Goal: Transaction & Acquisition: Purchase product/service

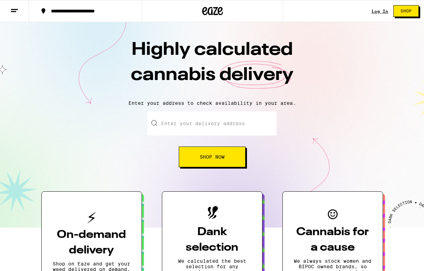
click at [376, 10] on link "Log In" at bounding box center [380, 11] width 17 height 4
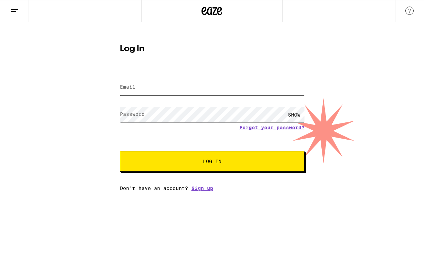
type input "[PERSON_NAME][EMAIL_ADDRESS][DOMAIN_NAME]"
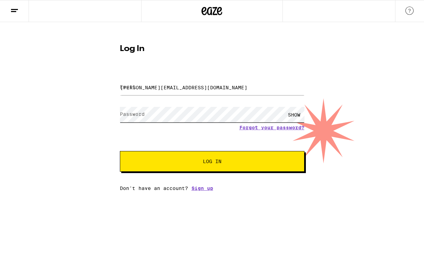
click at [212, 162] on button "Log In" at bounding box center [212, 161] width 185 height 21
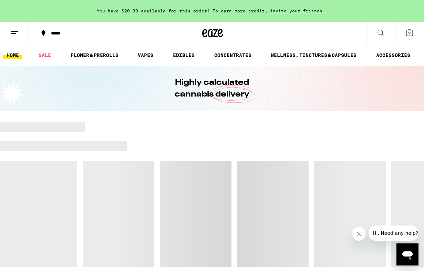
click at [49, 33] on div "*****" at bounding box center [90, 33] width 84 height 5
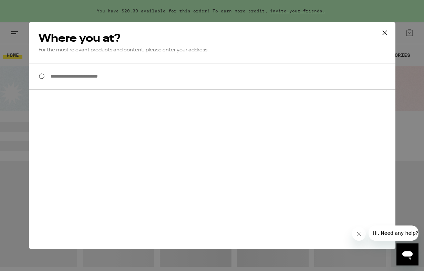
click at [64, 80] on input "**********" at bounding box center [212, 76] width 366 height 27
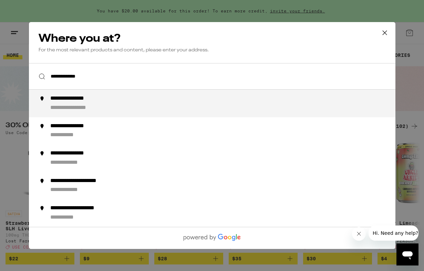
click at [71, 102] on div "**********" at bounding box center [78, 98] width 57 height 7
type input "**********"
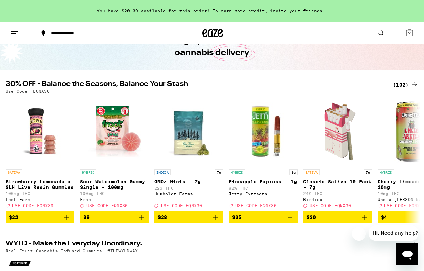
scroll to position [42, 0]
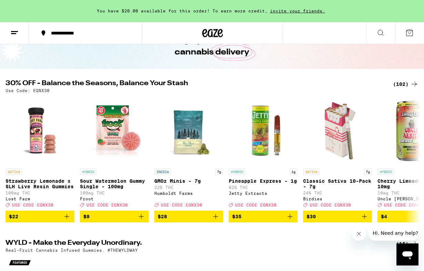
click at [404, 84] on div "(102)" at bounding box center [405, 84] width 25 height 8
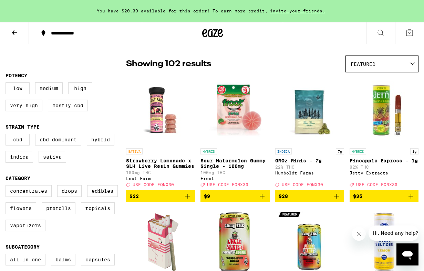
scroll to position [51, 0]
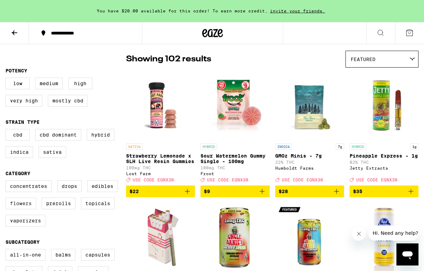
click at [29, 209] on label "Flowers" at bounding box center [21, 203] width 31 height 12
click at [7, 181] on input "Flowers" at bounding box center [7, 181] width 0 height 0
checkbox input "true"
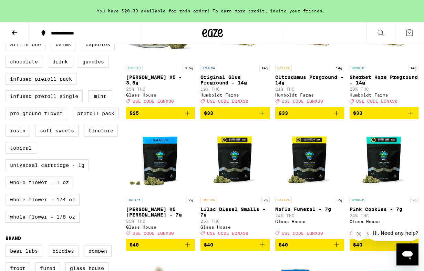
scroll to position [262, 0]
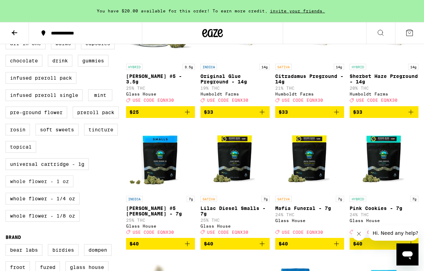
click at [60, 187] on label "Whole Flower - 1 oz" at bounding box center [40, 181] width 68 height 12
click at [7, 39] on input "Whole Flower - 1 oz" at bounding box center [7, 39] width 0 height 0
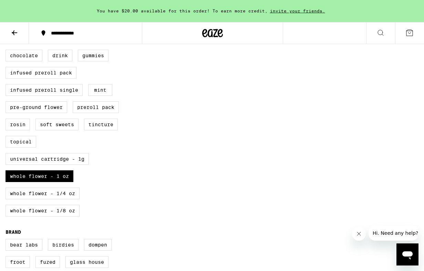
scroll to position [267, 0]
click at [62, 181] on label "Whole Flower - 1 oz" at bounding box center [40, 176] width 68 height 12
click at [7, 33] on input "Whole Flower - 1 oz" at bounding box center [7, 33] width 0 height 0
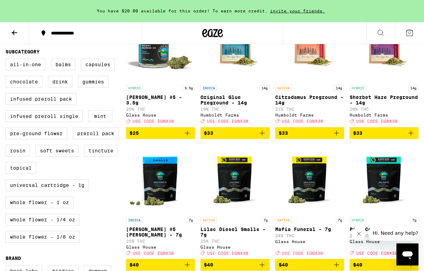
scroll to position [241, 0]
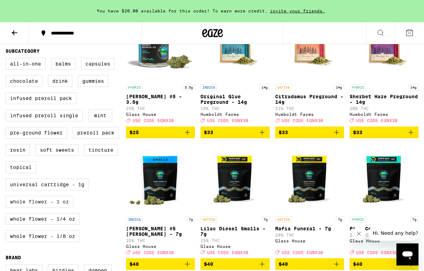
click at [55, 207] on label "Whole Flower - 1 oz" at bounding box center [40, 202] width 68 height 12
click at [7, 59] on input "Whole Flower - 1 oz" at bounding box center [7, 59] width 0 height 0
checkbox input "true"
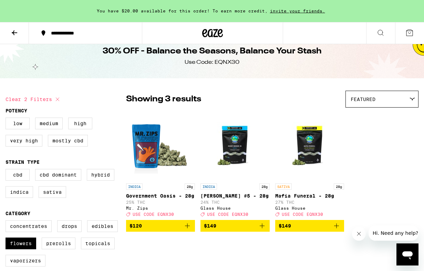
scroll to position [10, 0]
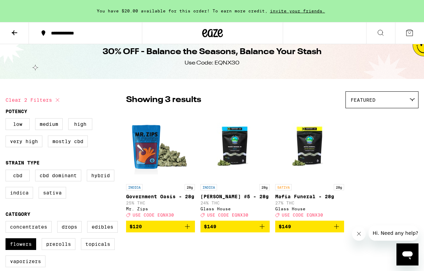
click at [289, 194] on p "Mafia Funeral - 28g" at bounding box center [309, 197] width 69 height 6
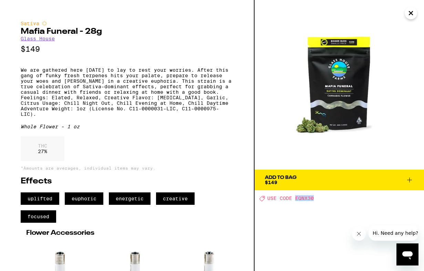
drag, startPoint x: 316, startPoint y: 197, endPoint x: 296, endPoint y: 199, distance: 19.4
click at [296, 199] on div "Deal Created with Sketch. USE CODE EQNX30" at bounding box center [341, 198] width 165 height 6
copy span "EQNX30"
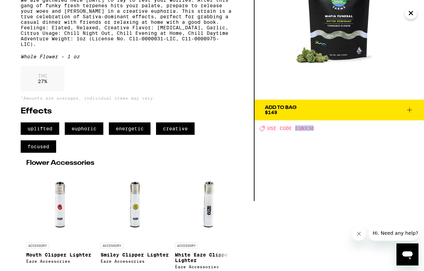
scroll to position [75, 0]
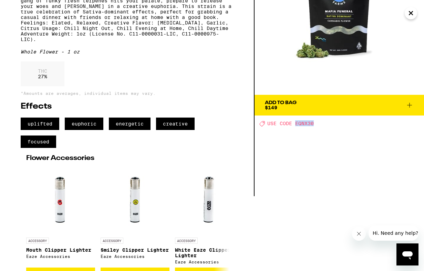
click at [310, 102] on span "Add To Bag $149" at bounding box center [339, 105] width 149 height 10
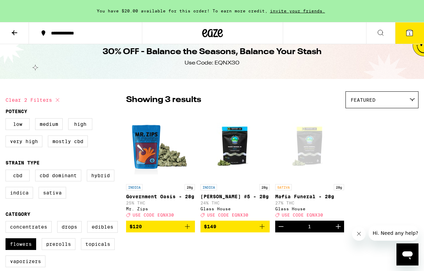
click at [411, 33] on icon at bounding box center [409, 33] width 6 height 6
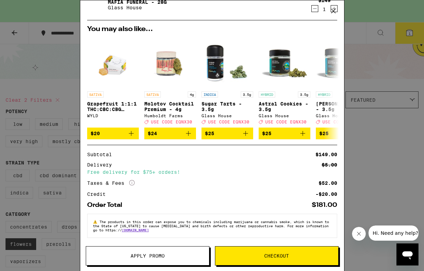
scroll to position [56, 0]
click at [158, 258] on span "Apply Promo" at bounding box center [147, 255] width 34 height 5
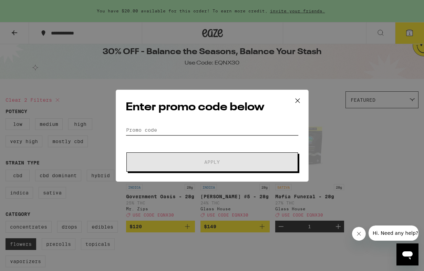
click at [184, 134] on input "Promo Code" at bounding box center [212, 130] width 173 height 10
paste input "EQNX30"
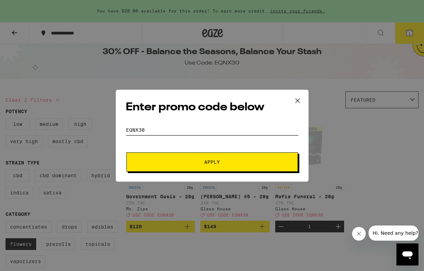
type input "EQNX30"
click at [192, 158] on button "Apply" at bounding box center [211, 161] width 171 height 19
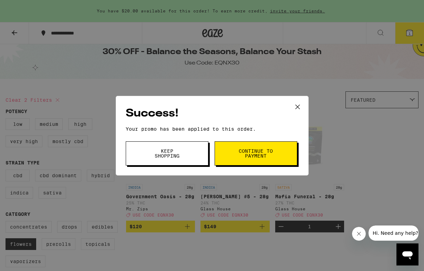
click at [253, 158] on span "Continue to payment" at bounding box center [255, 153] width 35 height 10
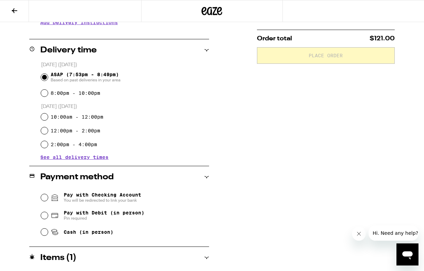
scroll to position [154, 0]
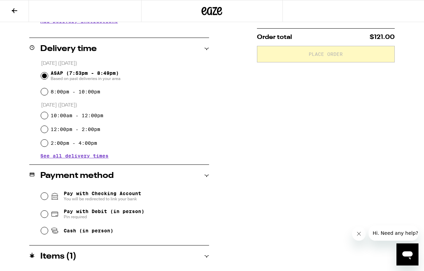
click at [45, 232] on input "Cash (in person)" at bounding box center [44, 230] width 7 height 7
radio input "true"
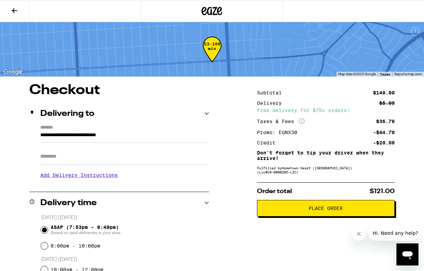
scroll to position [0, 0]
click at [332, 205] on button "Place Order" at bounding box center [326, 208] width 138 height 17
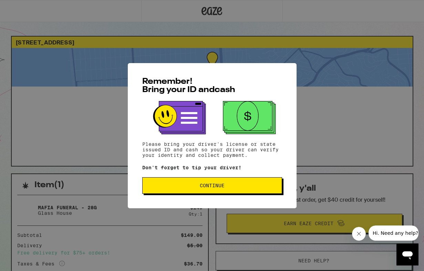
click at [247, 183] on button "Continue" at bounding box center [212, 185] width 140 height 17
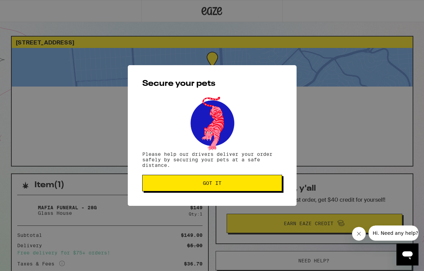
click at [241, 187] on button "Got it" at bounding box center [212, 183] width 140 height 17
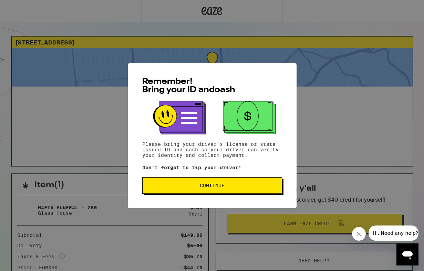
click at [211, 188] on span "Continue" at bounding box center [212, 185] width 25 height 5
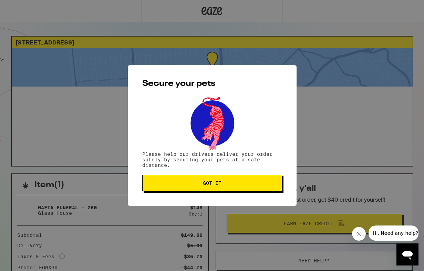
click at [214, 184] on span "Got it" at bounding box center [212, 182] width 19 height 5
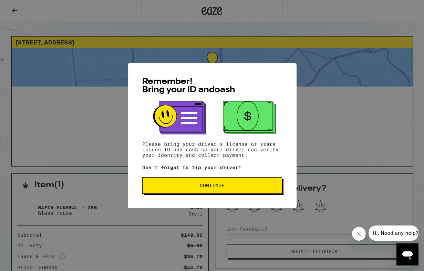
click at [212, 184] on span "Continue" at bounding box center [212, 185] width 25 height 5
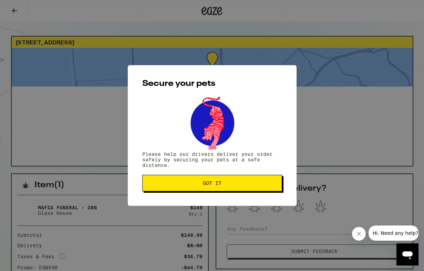
click at [213, 185] on span "Got it" at bounding box center [212, 182] width 19 height 5
